Goal: Information Seeking & Learning: Learn about a topic

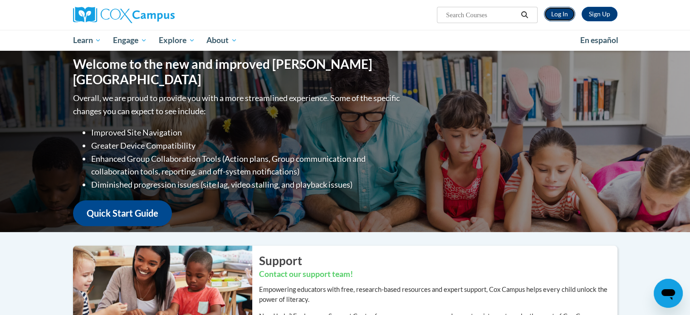
click at [565, 18] on link "Log In" at bounding box center [559, 14] width 31 height 15
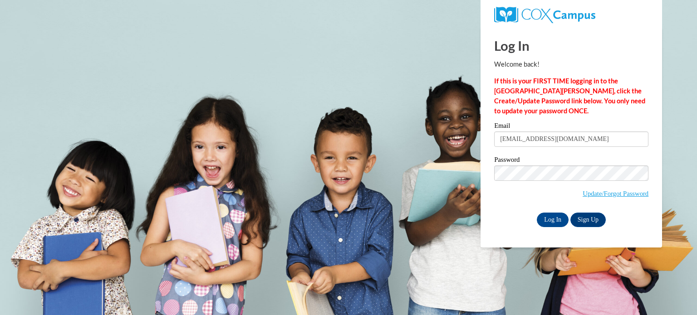
type input "[EMAIL_ADDRESS][DOMAIN_NAME]"
click at [537, 213] on input "Log In" at bounding box center [553, 220] width 32 height 15
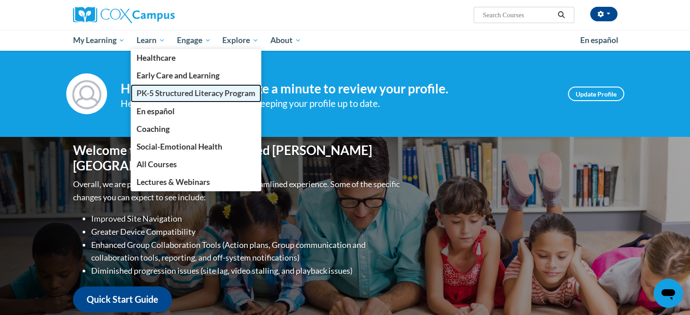
click at [184, 96] on span "PK-5 Structured Literacy Program" at bounding box center [196, 93] width 119 height 10
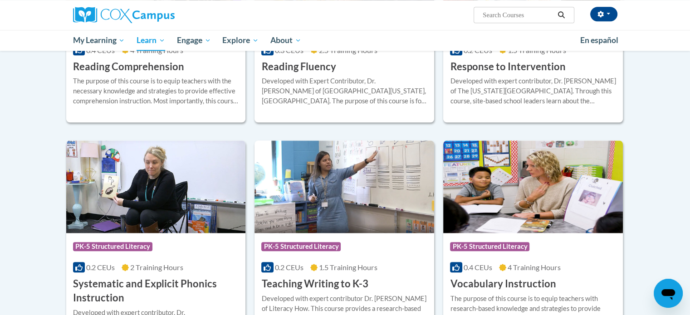
scroll to position [981, 0]
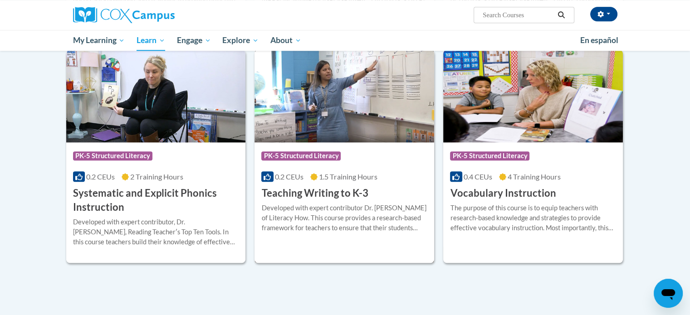
click at [327, 196] on h3 "Teaching Writing to K-3" at bounding box center [314, 194] width 107 height 14
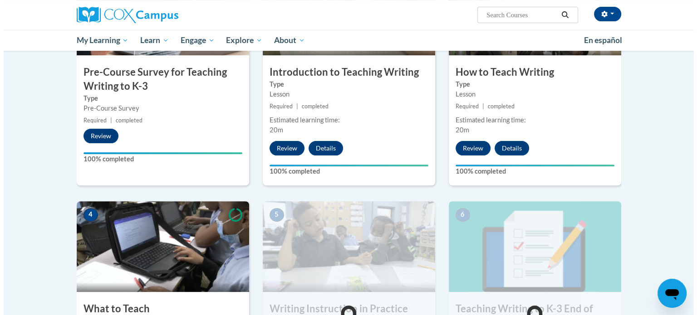
scroll to position [408, 0]
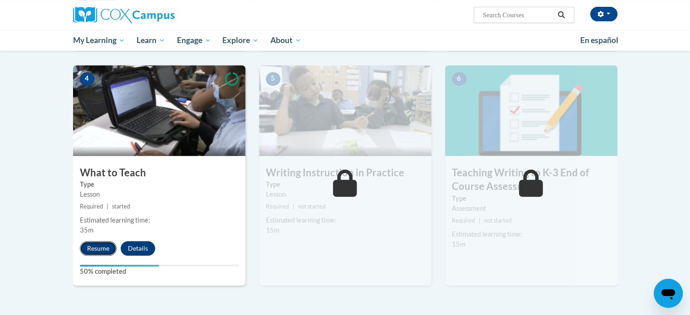
click at [88, 246] on button "Resume" at bounding box center [98, 248] width 37 height 15
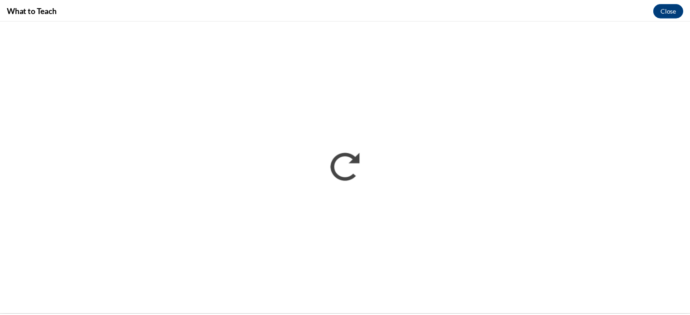
scroll to position [0, 0]
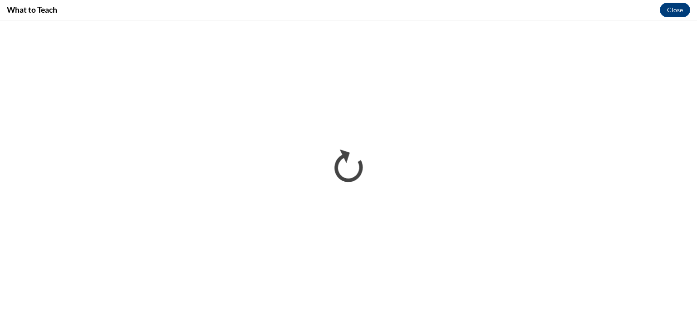
click at [673, 20] on div "What to Teach Close" at bounding box center [348, 10] width 697 height 20
click at [672, 14] on button "Close" at bounding box center [675, 10] width 30 height 15
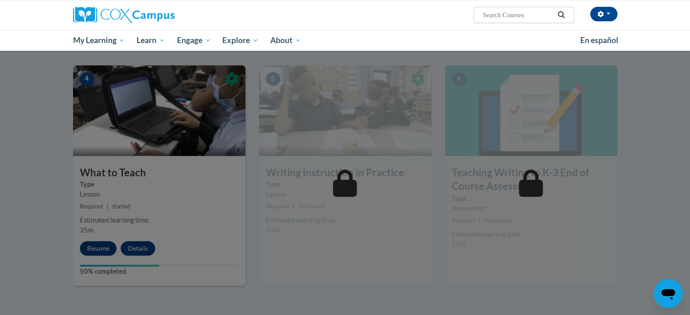
click at [199, 179] on div at bounding box center [345, 157] width 690 height 315
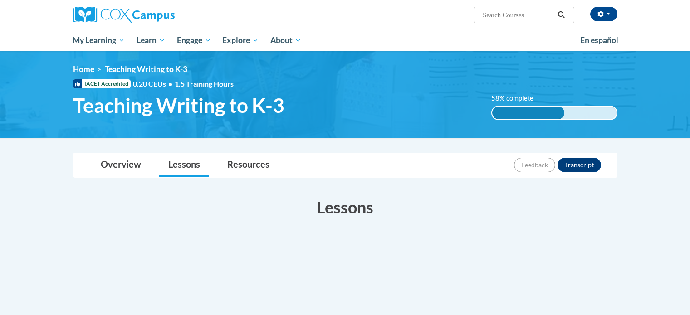
click at [200, 161] on div "Toggle navigation Overview Lessons Resources Feedback Transcript Overview Recom…" at bounding box center [345, 268] width 572 height 233
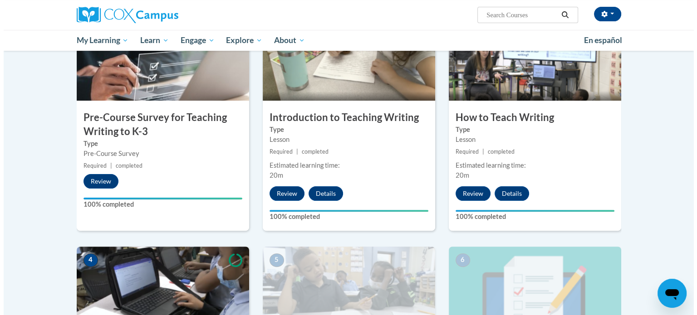
scroll to position [454, 0]
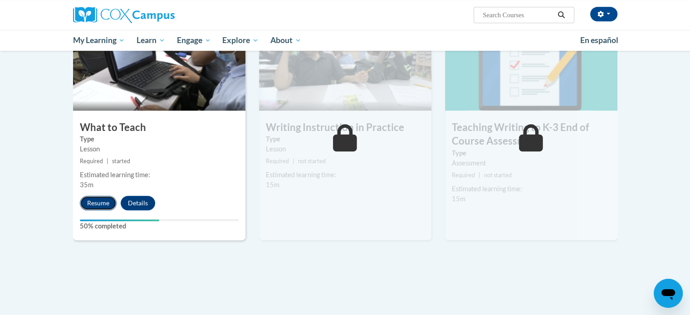
click at [103, 204] on button "Resume" at bounding box center [98, 203] width 37 height 15
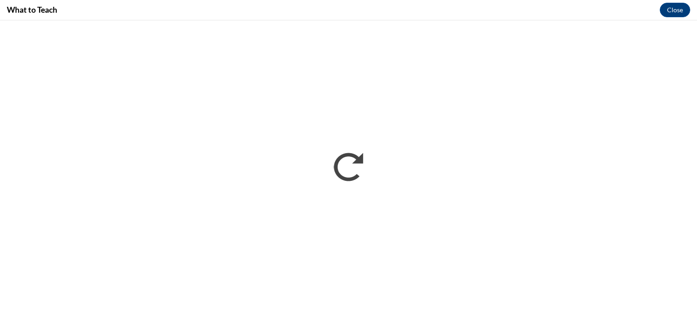
scroll to position [0, 0]
